Goal: Obtain resource: Download file/media

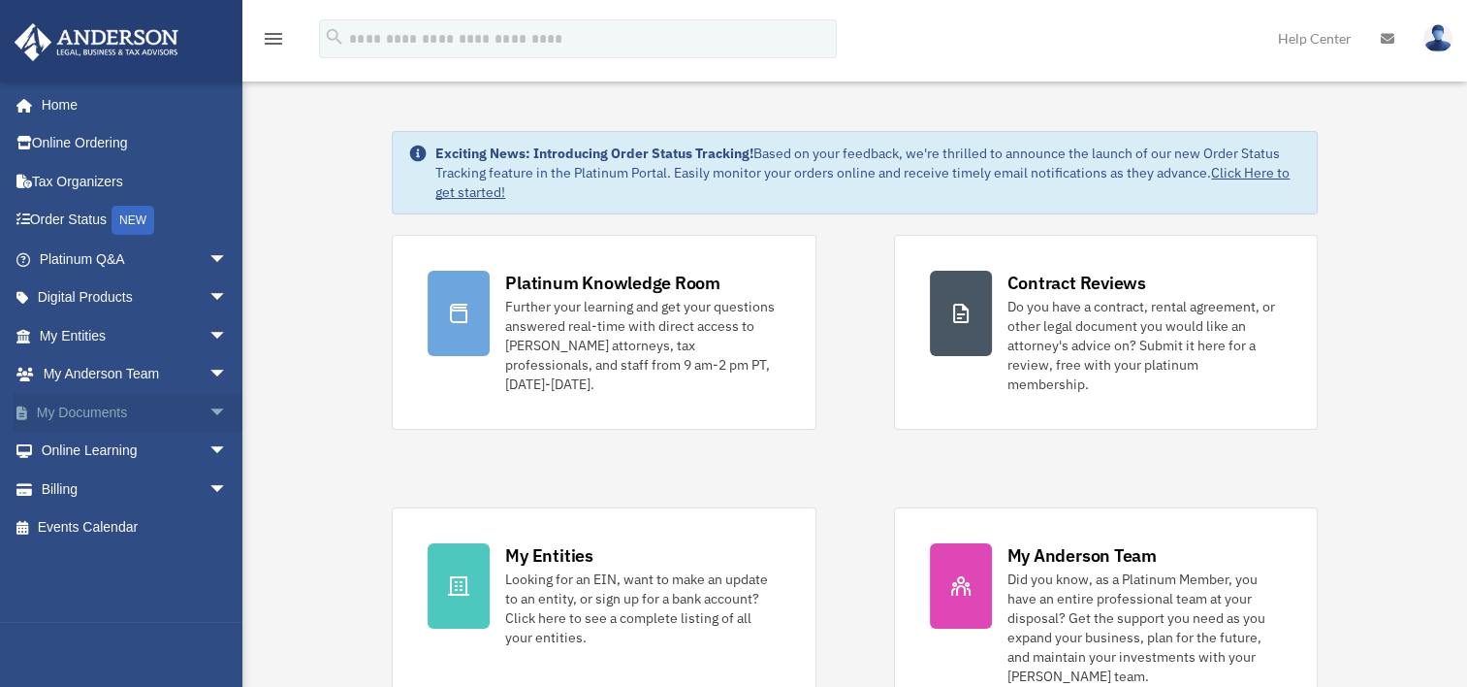
click at [86, 405] on link "My Documents arrow_drop_down" at bounding box center [135, 412] width 243 height 39
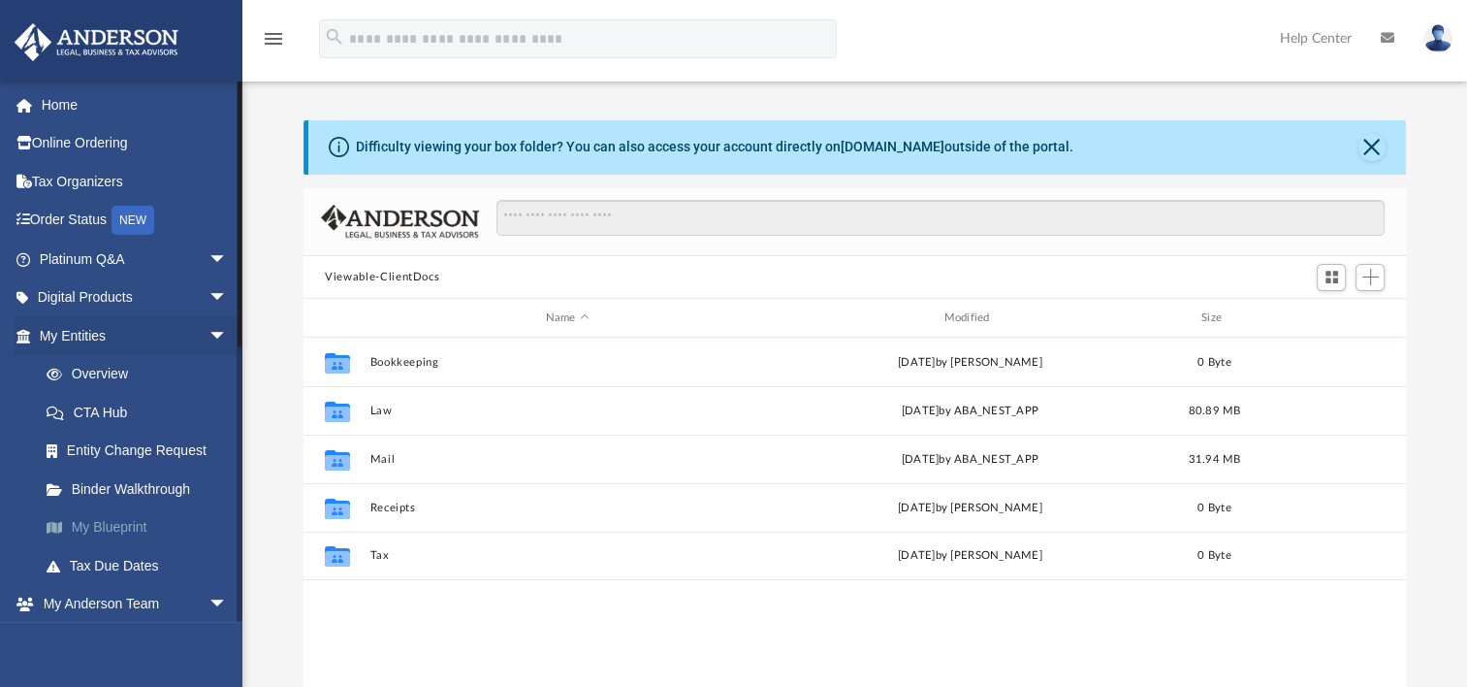
scroll to position [426, 1086]
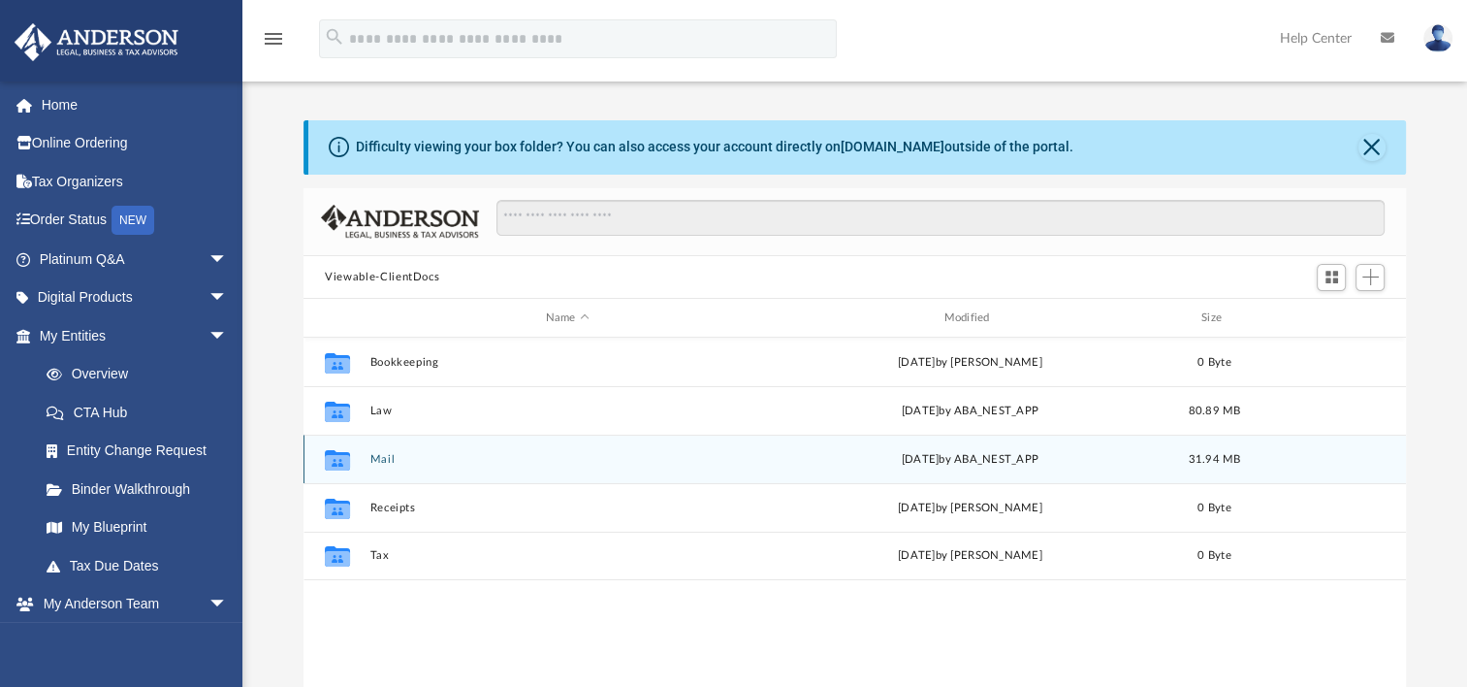
click at [384, 462] on button "Mail" at bounding box center [567, 459] width 395 height 13
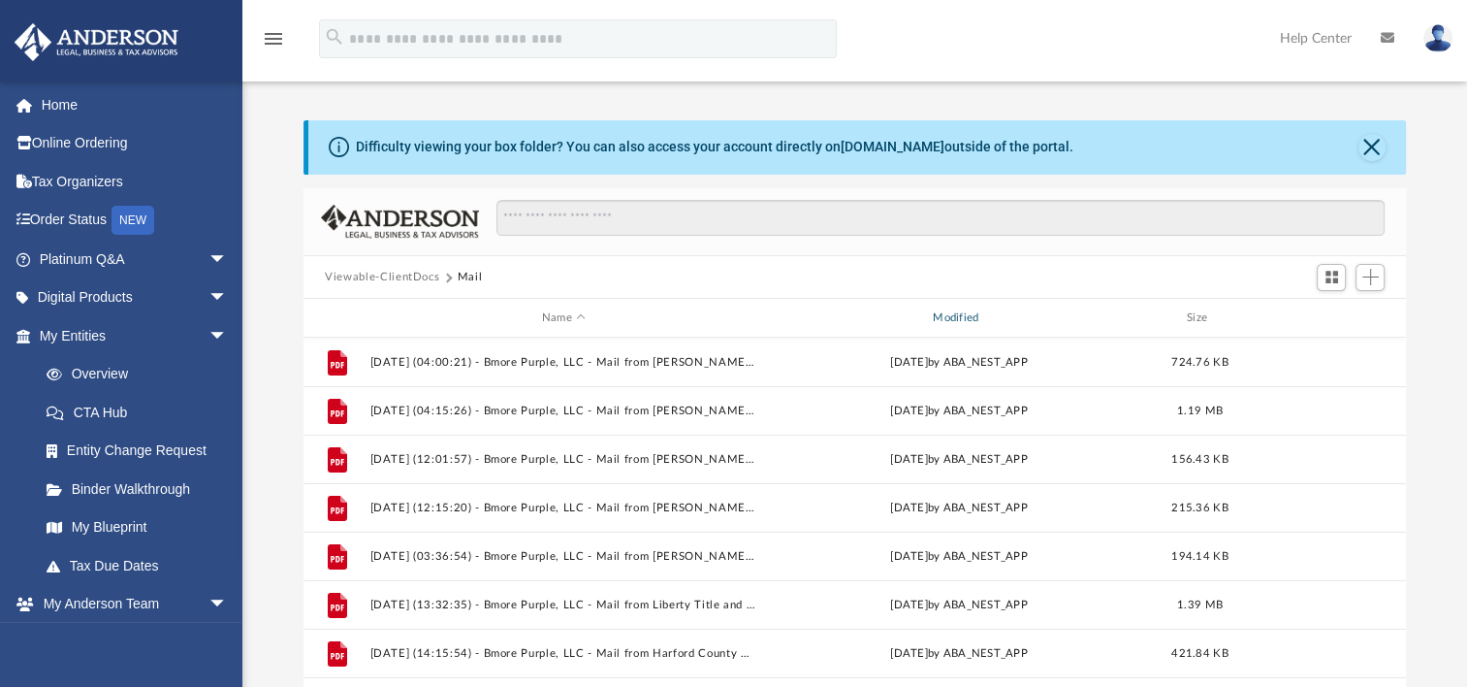
click at [974, 320] on div "Modified" at bounding box center [959, 317] width 388 height 17
click at [949, 320] on div "Modified" at bounding box center [959, 317] width 388 height 17
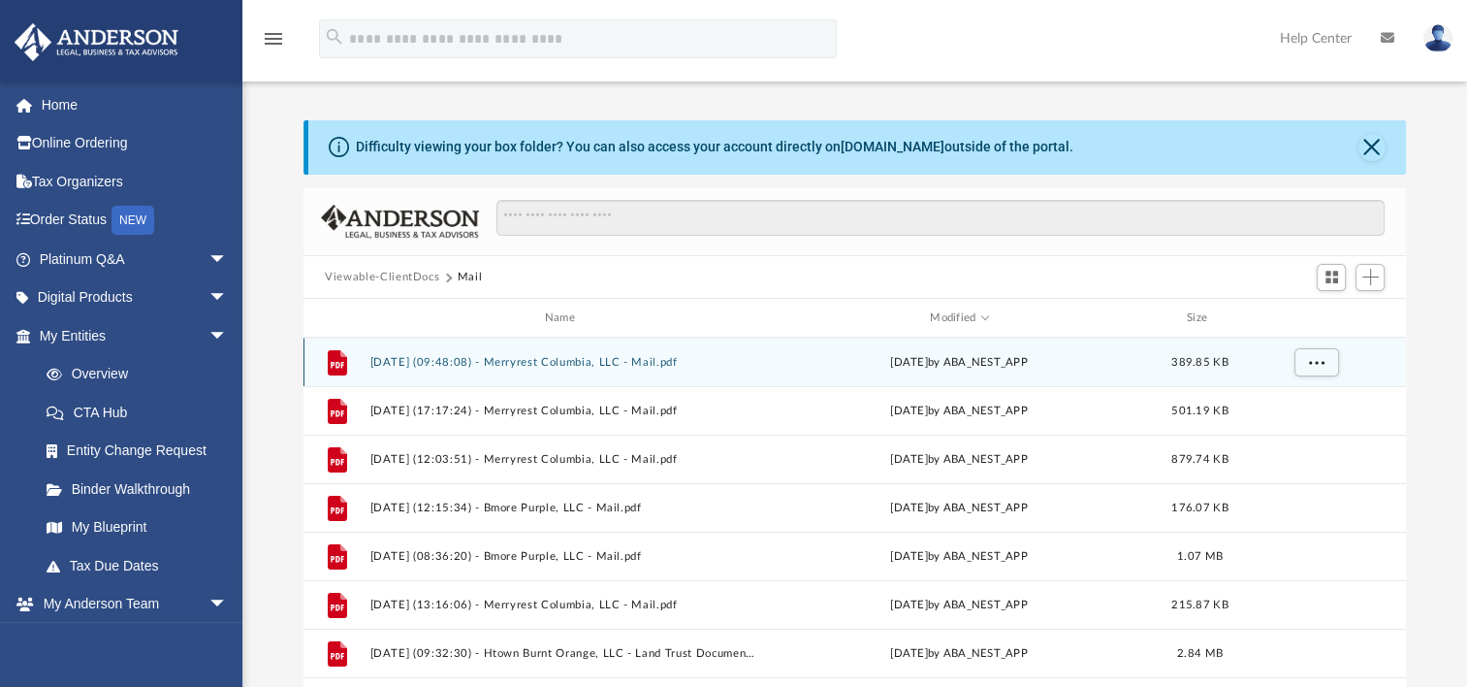
click at [597, 359] on button "2025.09.25 (09:48:08) - Merryrest Columbia, LLC - Mail.pdf" at bounding box center [563, 362] width 387 height 13
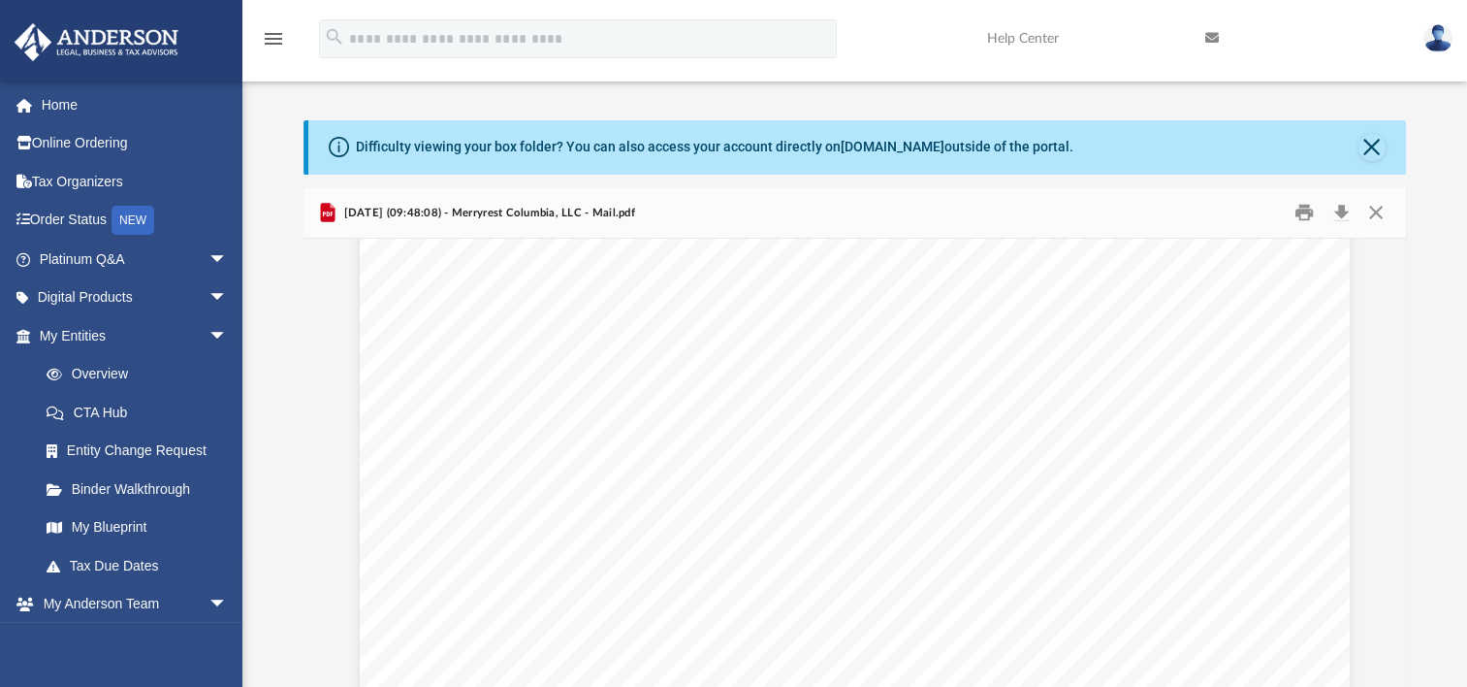
scroll to position [582, 0]
click at [1363, 154] on button "Close" at bounding box center [1371, 147] width 27 height 27
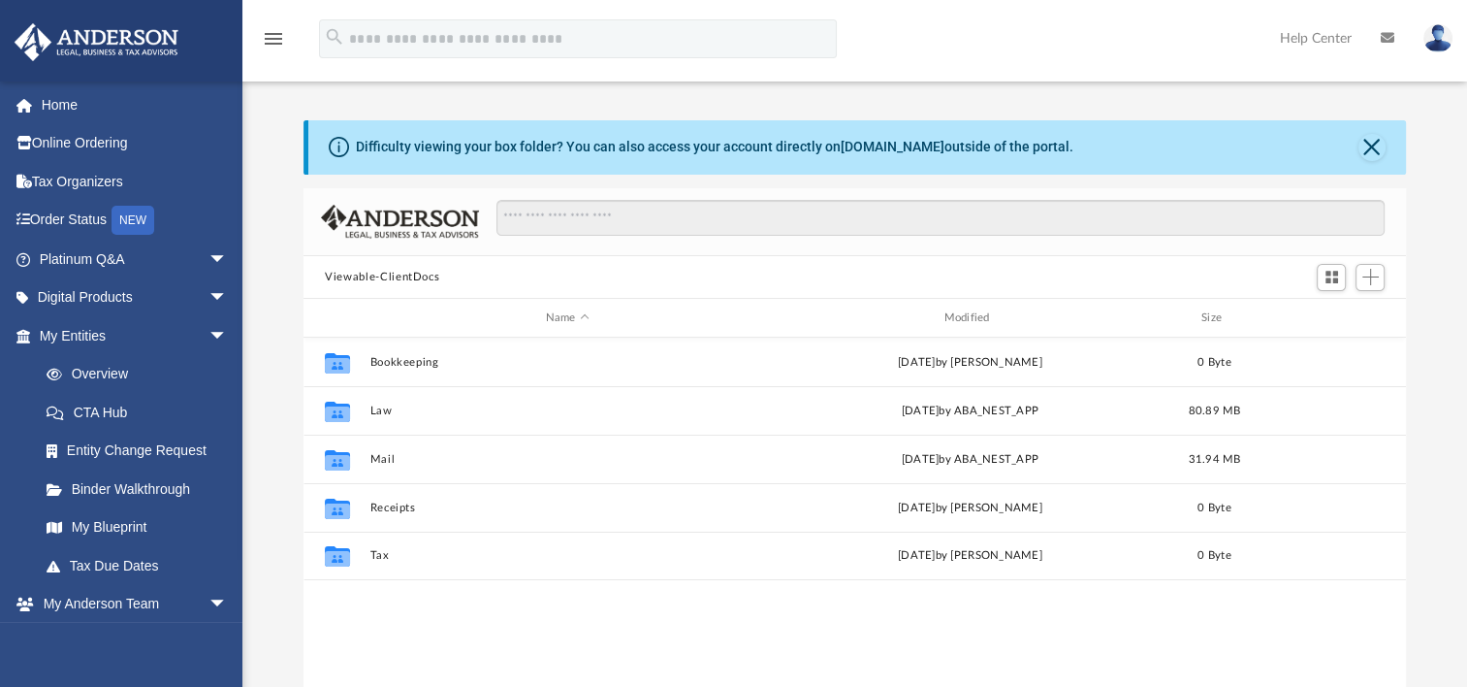
scroll to position [426, 1086]
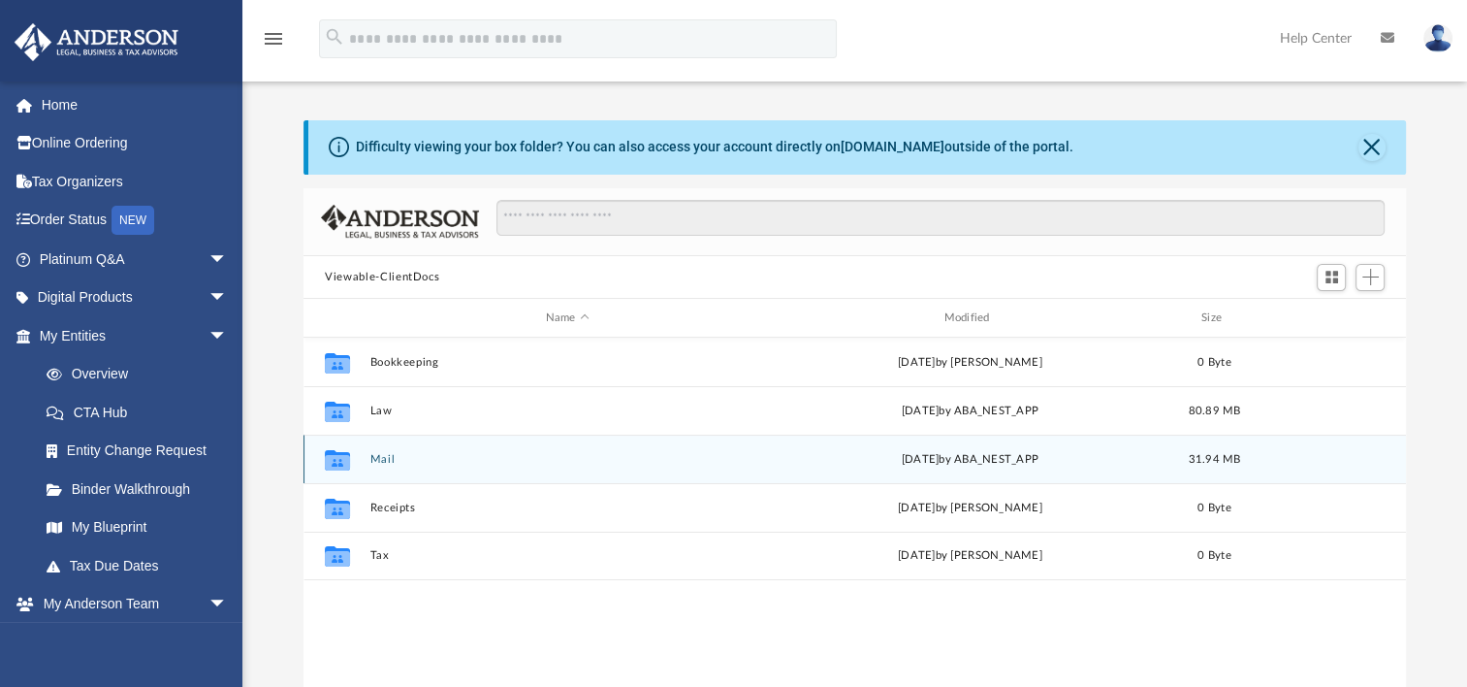
click at [378, 460] on button "Mail" at bounding box center [567, 459] width 395 height 13
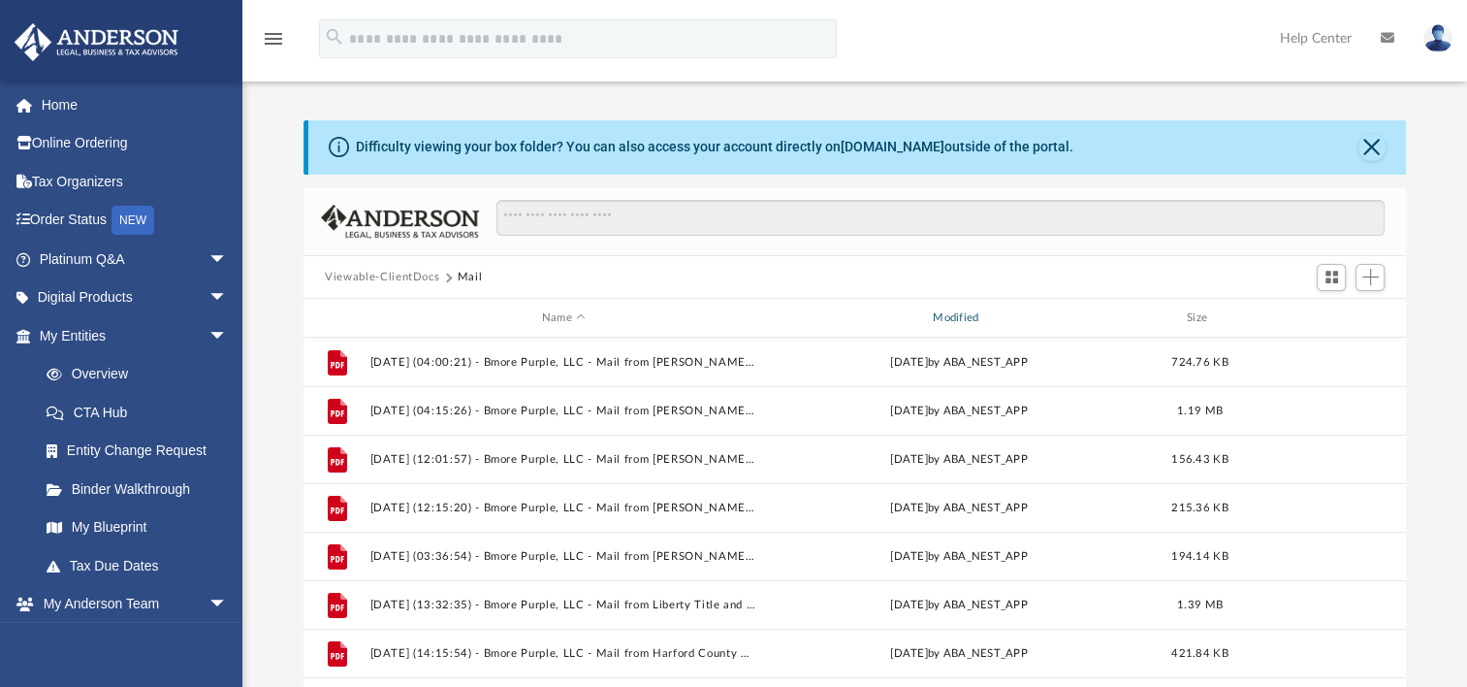
click at [975, 315] on div "Modified" at bounding box center [959, 317] width 388 height 17
click at [946, 314] on div "Modified" at bounding box center [959, 317] width 388 height 17
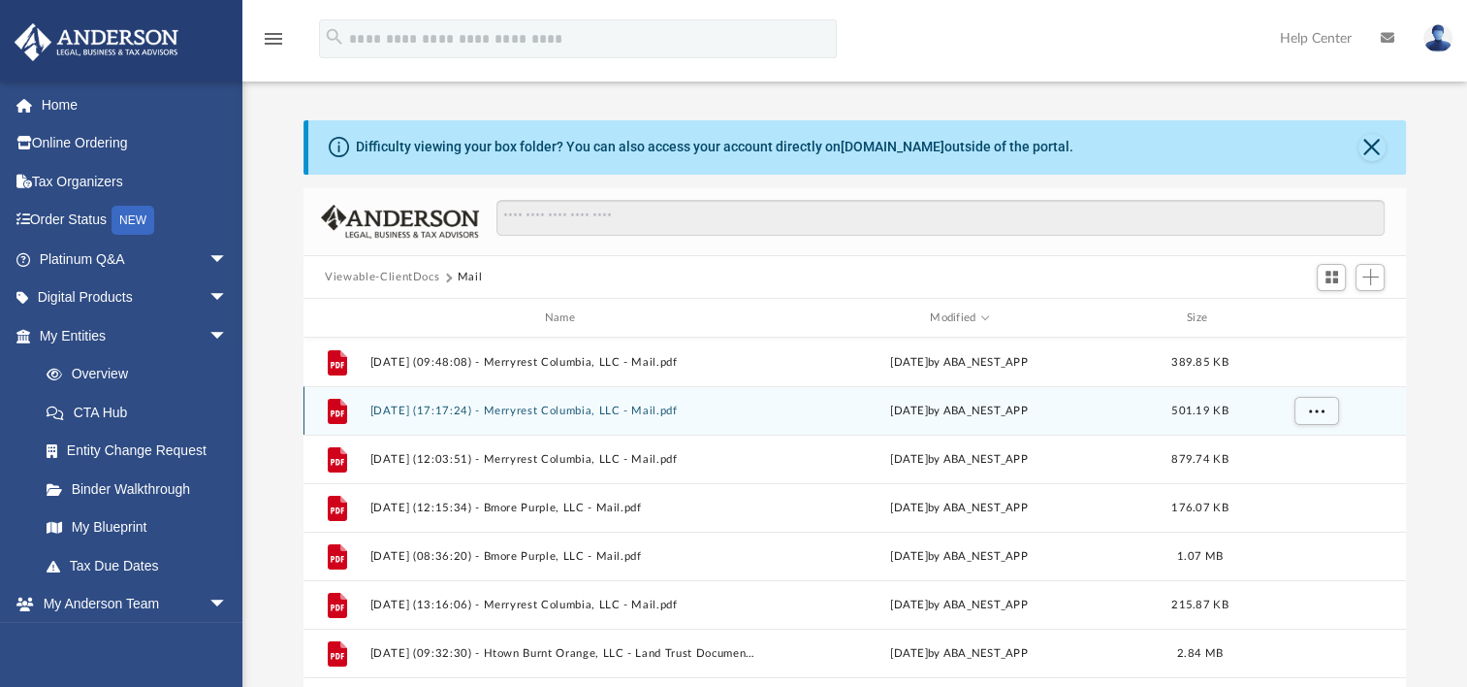
click at [545, 409] on button "2025.09.11 (17:17:24) - Merryrest Columbia, LLC - Mail.pdf" at bounding box center [563, 410] width 387 height 13
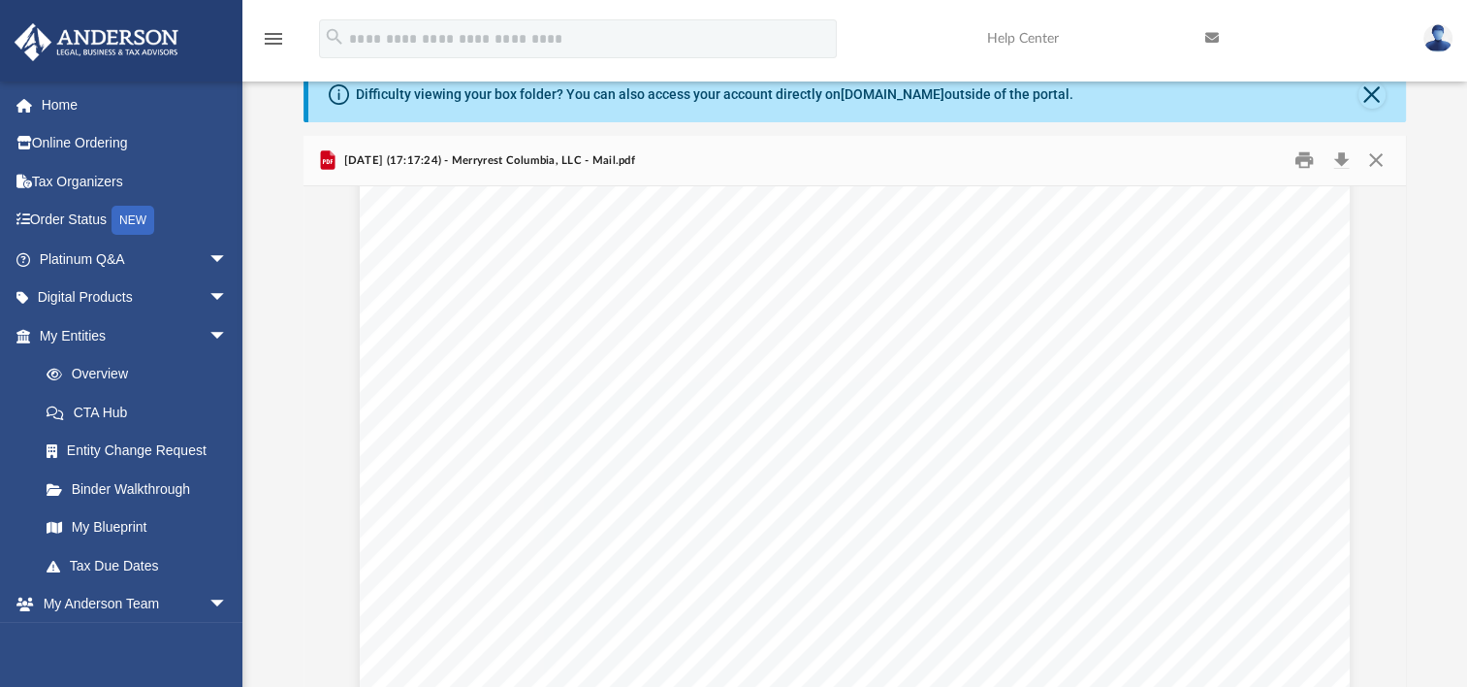
scroll to position [0, 0]
click at [58, 104] on link "Home" at bounding box center [135, 104] width 243 height 39
